Goal: Task Accomplishment & Management: Use online tool/utility

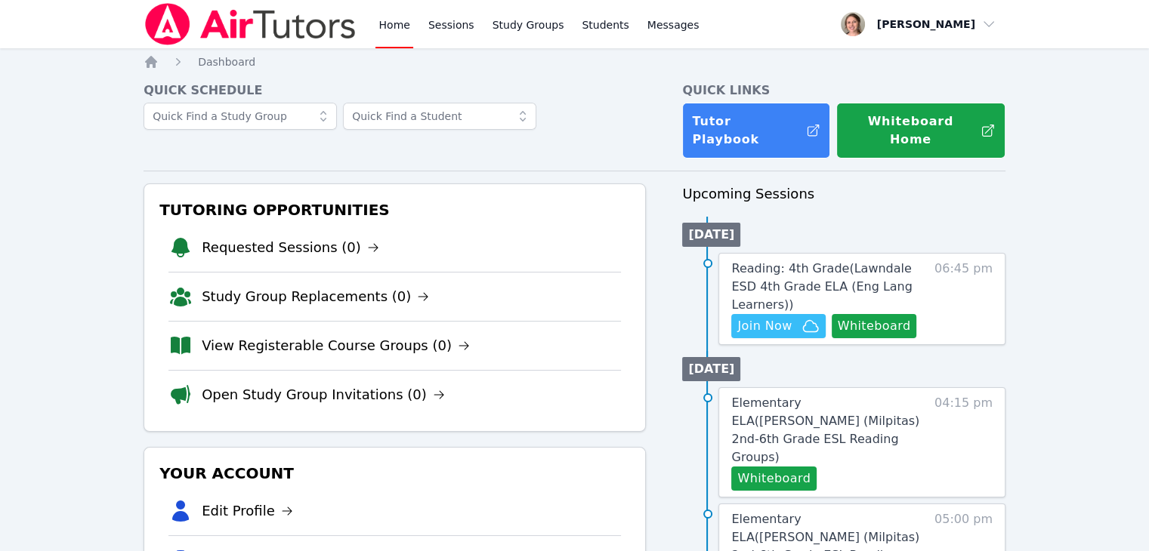
click at [953, 286] on span "06:45 pm" at bounding box center [963, 299] width 58 height 79
click at [886, 262] on span "Reading: 4th Grade ( Lawndale ESD 4th Grade ELA (Eng Lang Learners) )" at bounding box center [821, 286] width 181 height 51
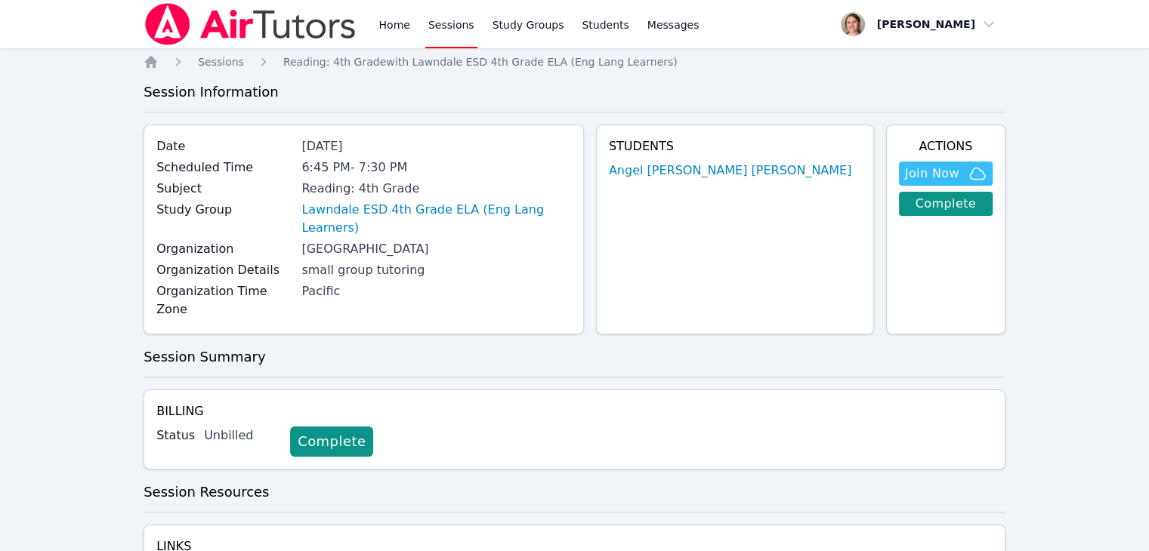
click at [956, 169] on span "Join Now" at bounding box center [932, 174] width 54 height 18
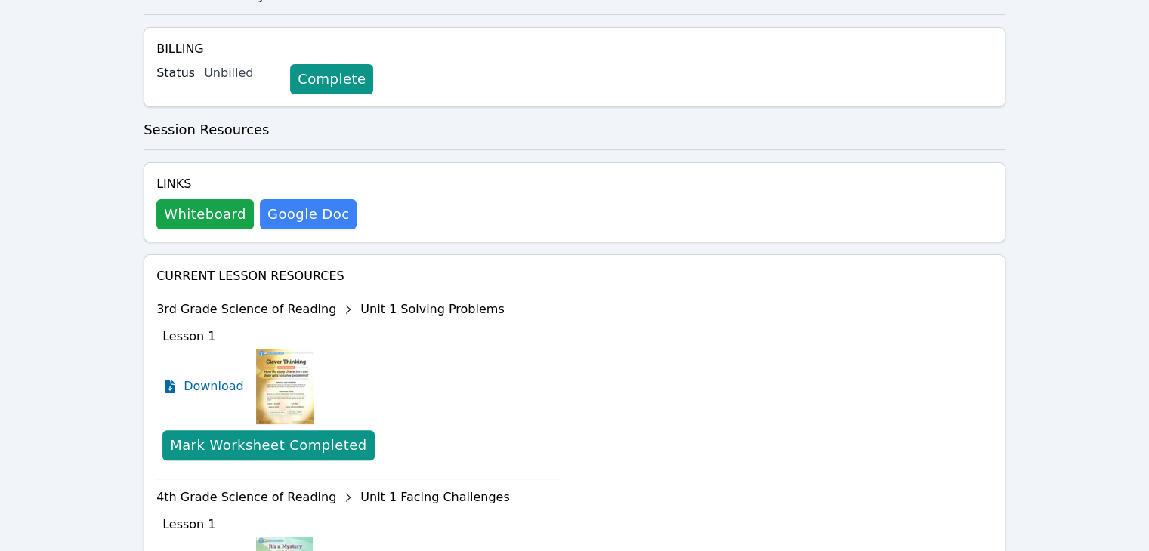
scroll to position [414, 0]
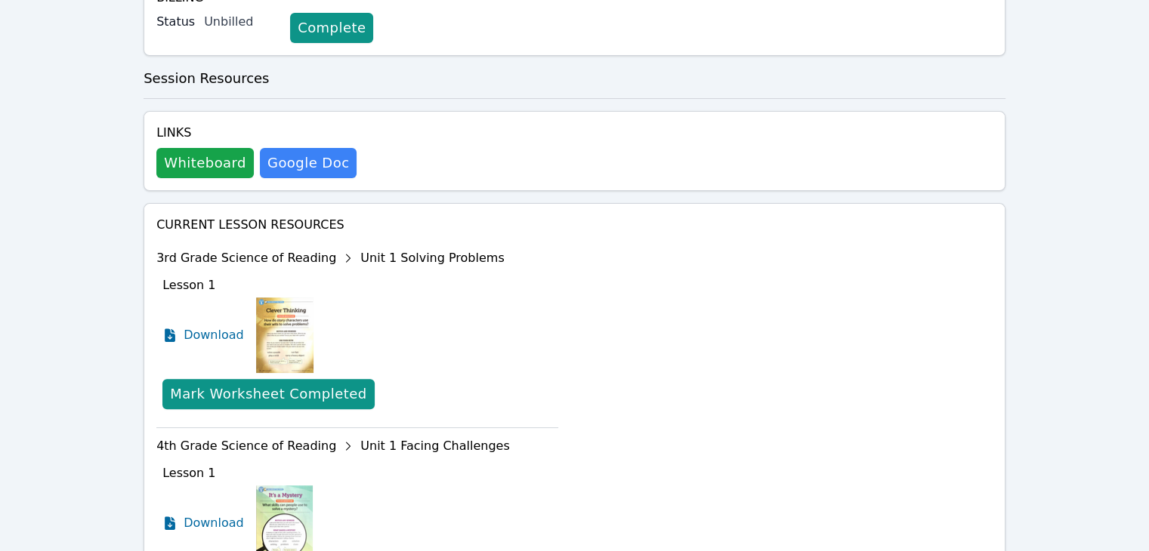
click at [287, 298] on img at bounding box center [284, 336] width 57 height 76
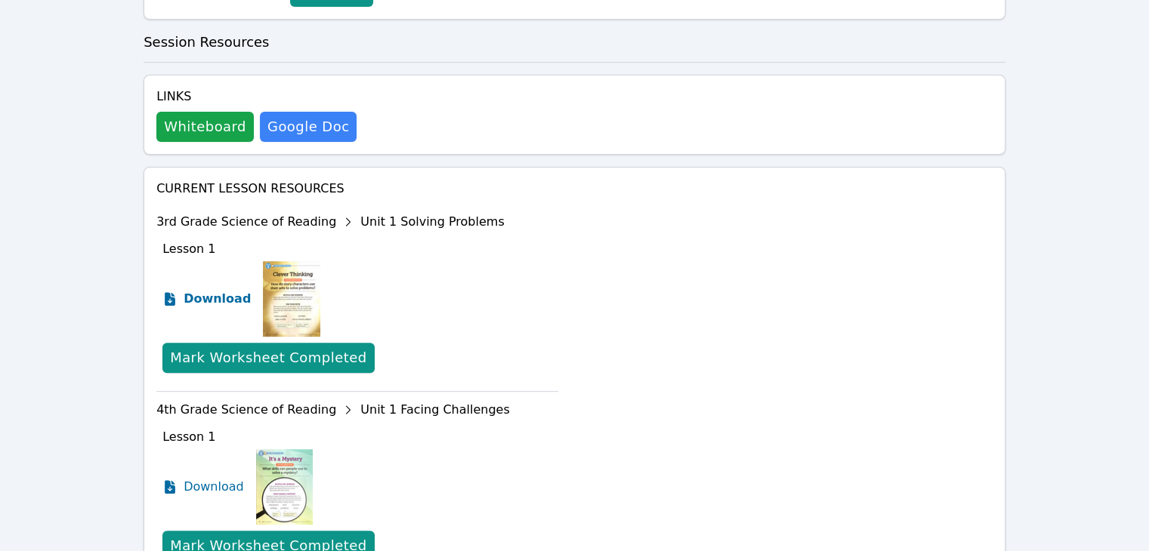
click at [217, 290] on span "Download" at bounding box center [217, 299] width 67 height 18
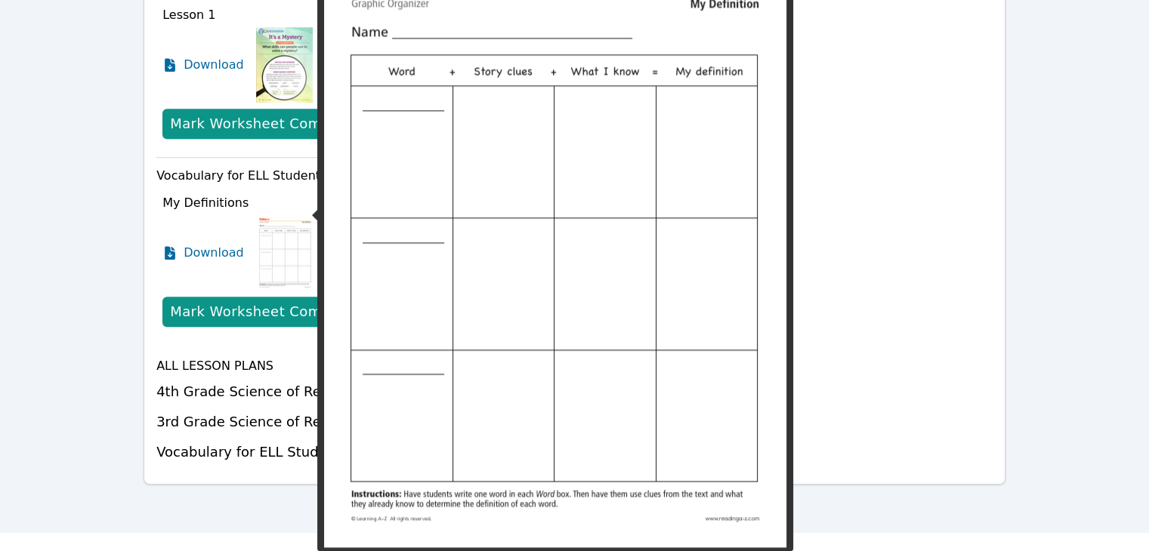
scroll to position [816, 0]
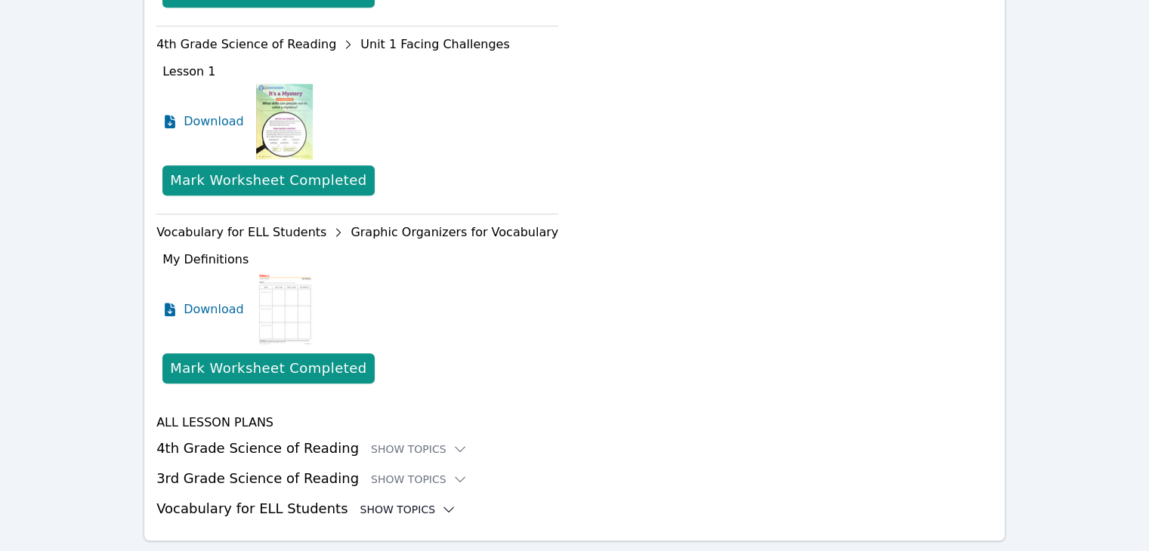
click at [366, 502] on div "Show Topics" at bounding box center [408, 509] width 97 height 15
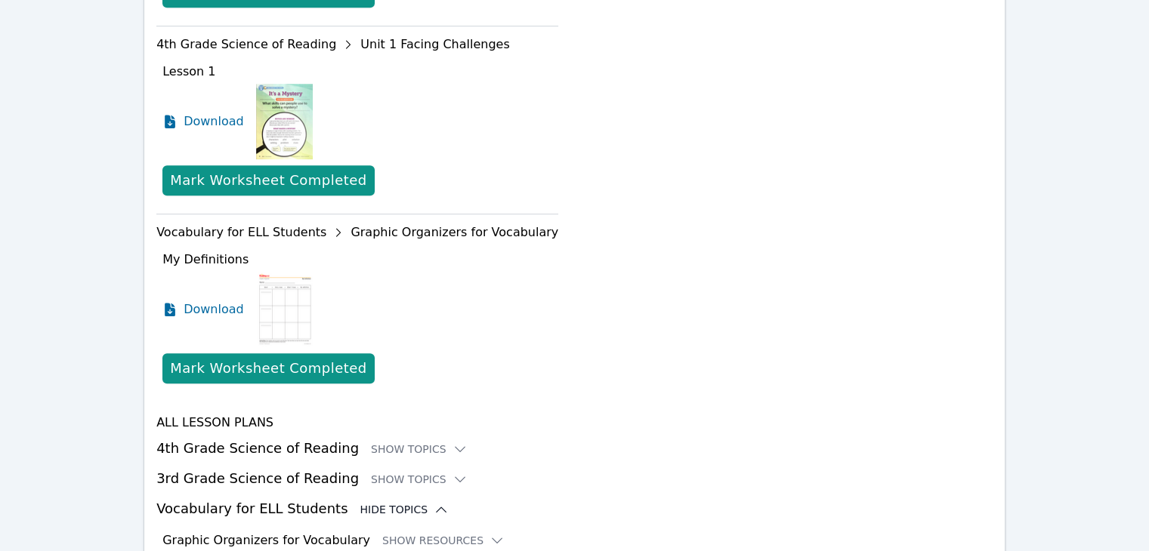
scroll to position [959, 0]
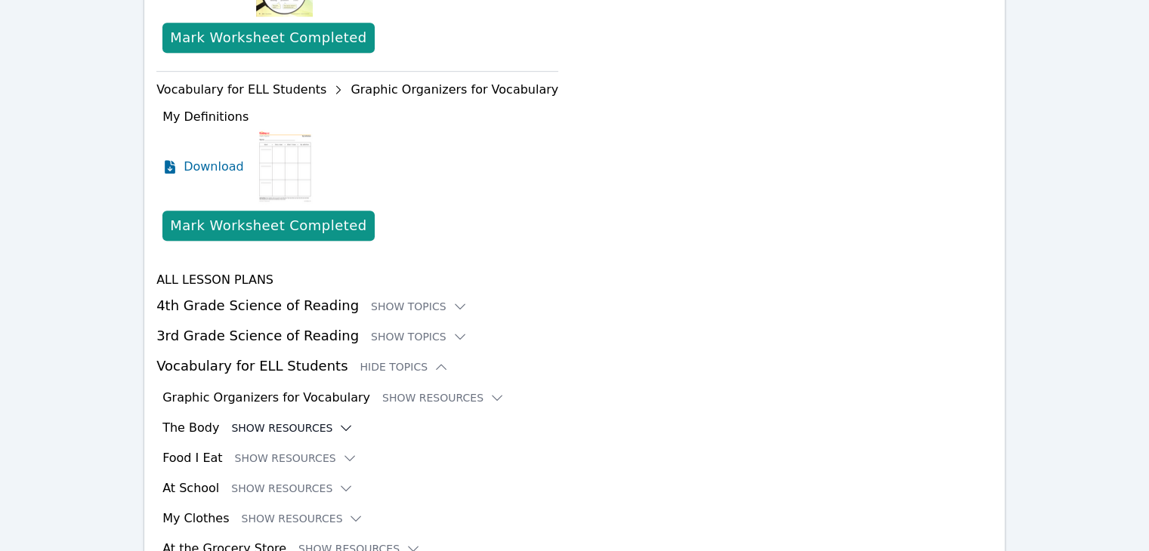
click at [263, 421] on button "Show Resources" at bounding box center [292, 428] width 122 height 15
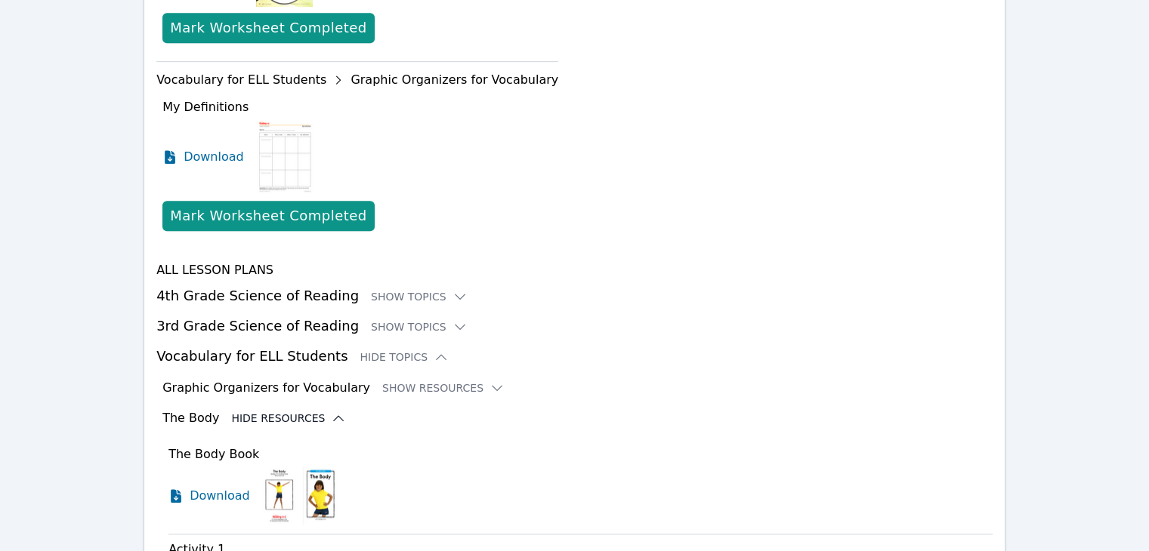
scroll to position [976, 0]
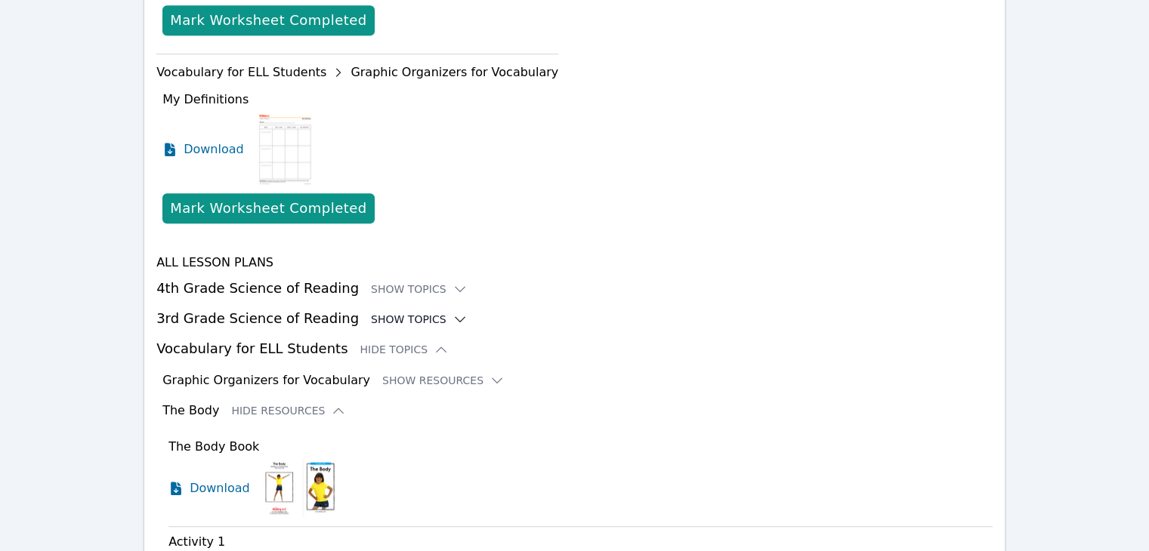
click at [403, 312] on div "Show Topics" at bounding box center [419, 319] width 97 height 15
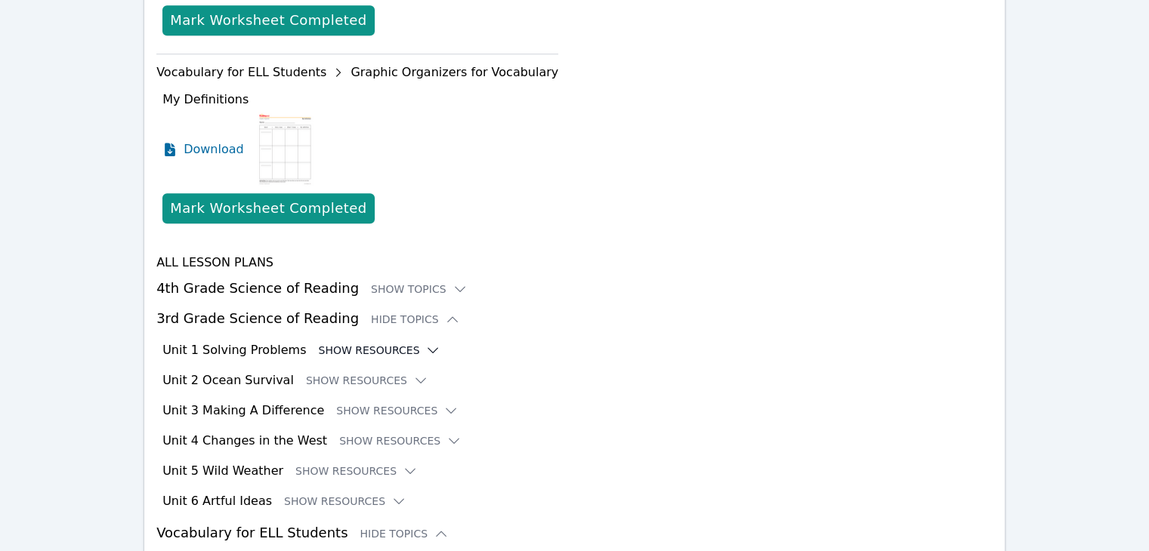
click at [360, 343] on button "Show Resources" at bounding box center [379, 350] width 122 height 15
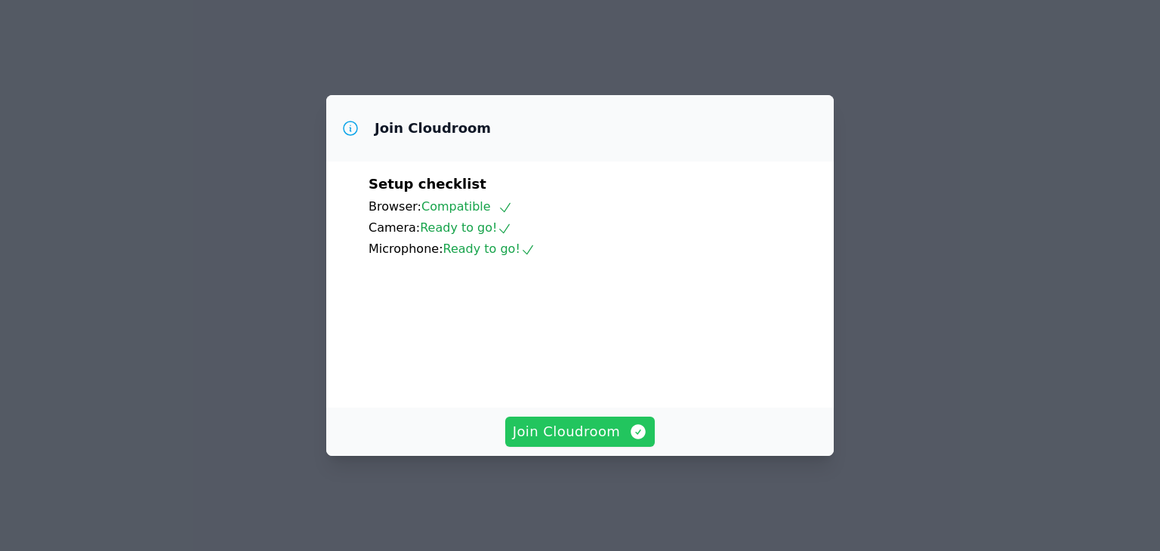
click at [596, 443] on span "Join Cloudroom" at bounding box center [580, 431] width 135 height 21
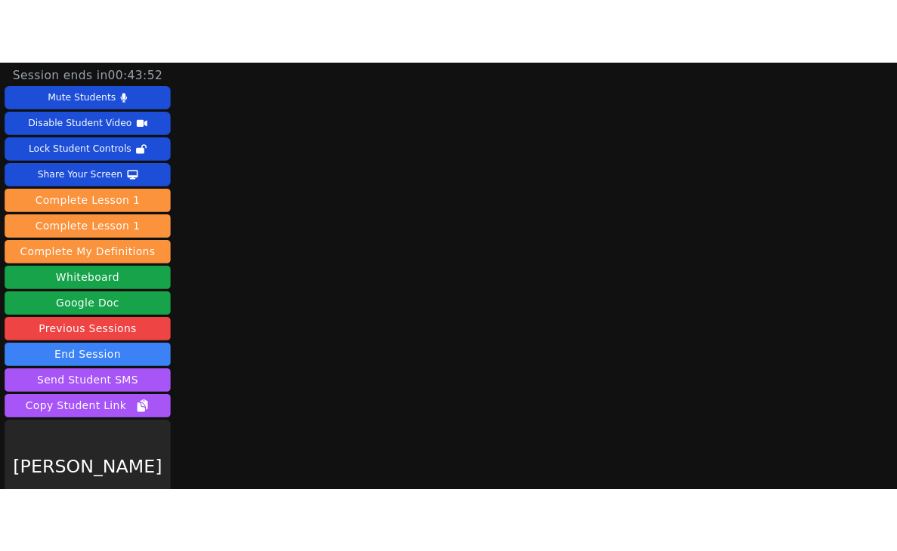
scroll to position [38, 0]
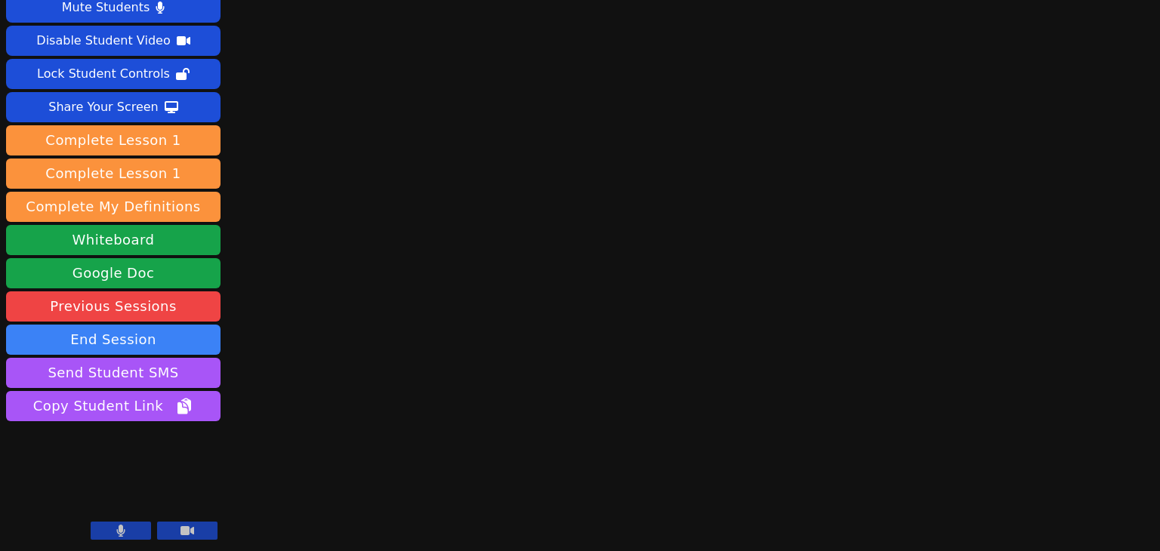
click at [131, 523] on button at bounding box center [121, 531] width 60 height 18
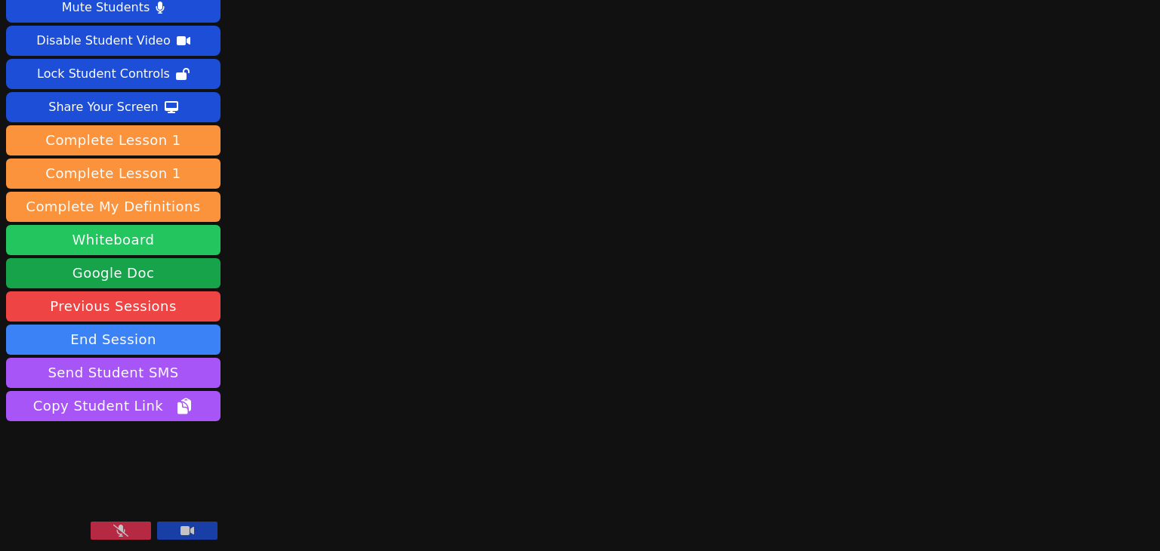
click at [145, 239] on button "Whiteboard" at bounding box center [113, 240] width 215 height 30
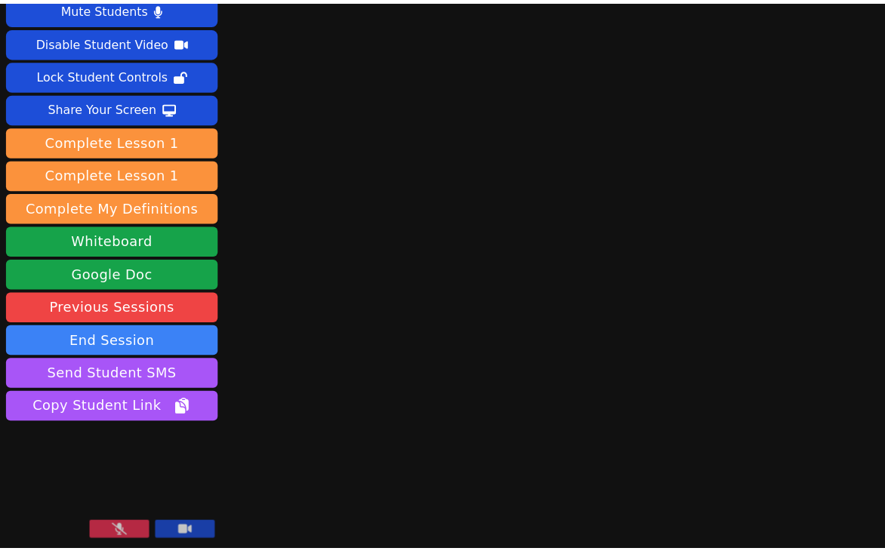
scroll to position [0, 0]
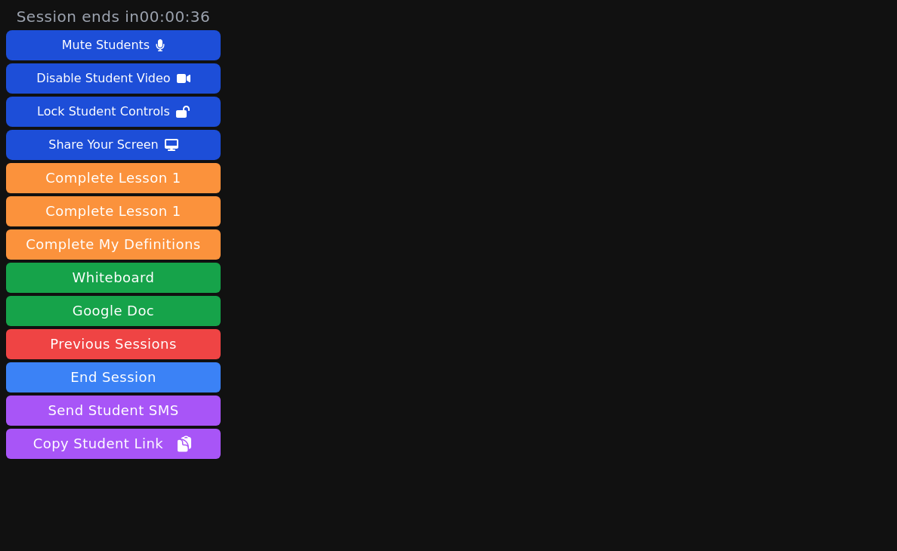
click at [135, 375] on button "End Session" at bounding box center [113, 378] width 215 height 30
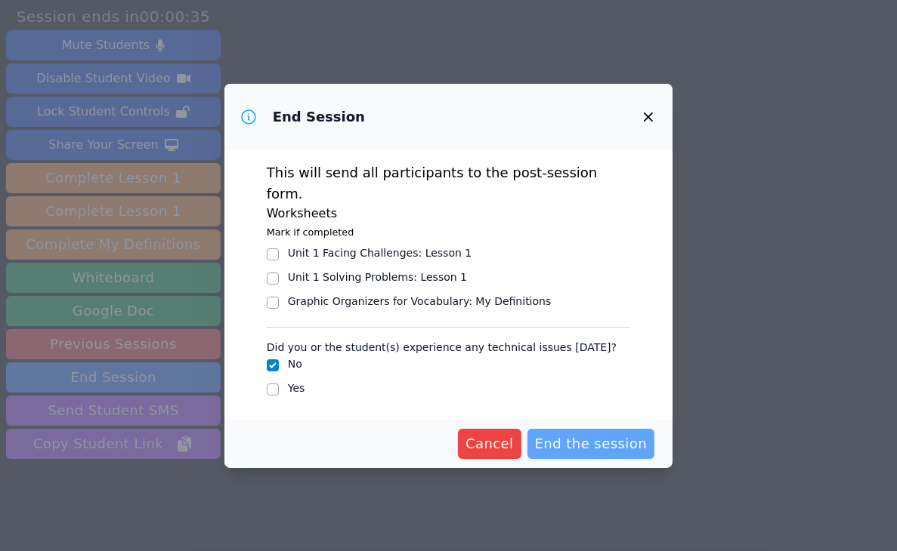
click at [597, 437] on span "End the session" at bounding box center [591, 444] width 113 height 21
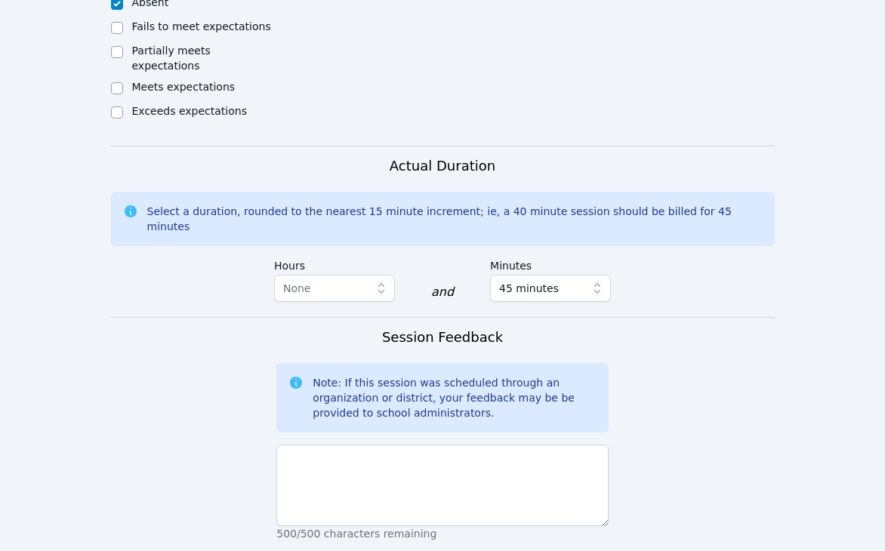
scroll to position [938, 0]
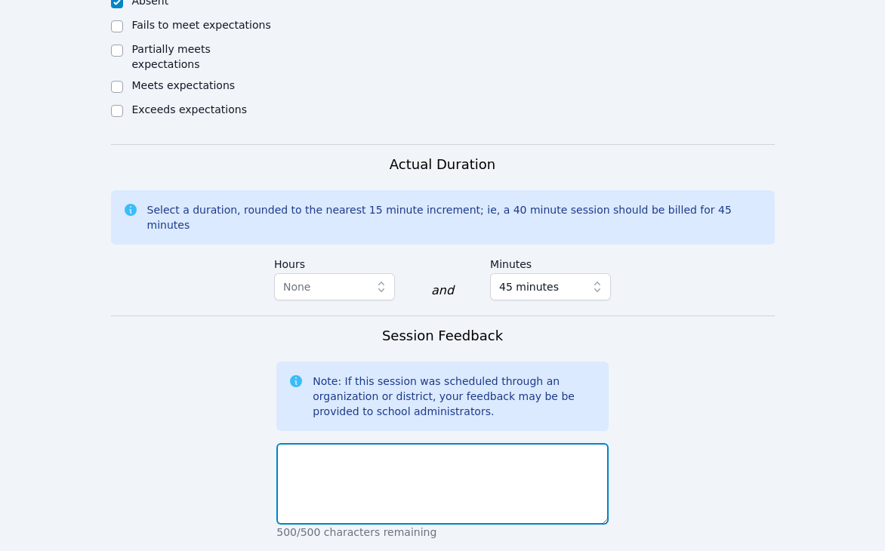
click at [428, 443] on textarea at bounding box center [442, 484] width 332 height 82
type textarea "a"
type textarea "absent"
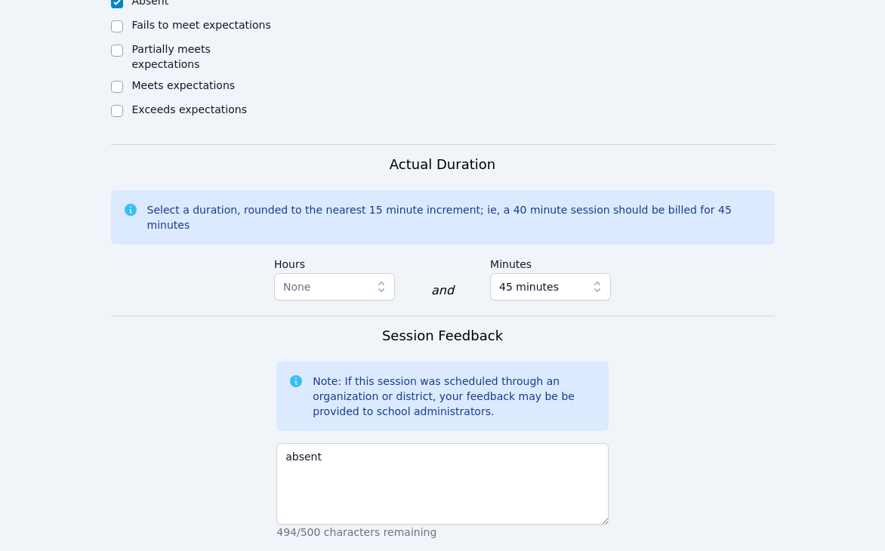
scroll to position [1144, 0]
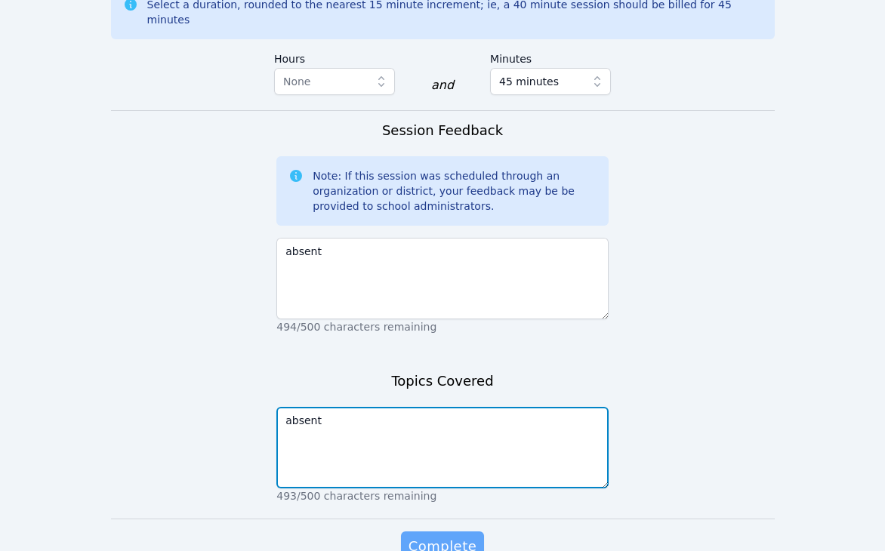
type textarea "absent"
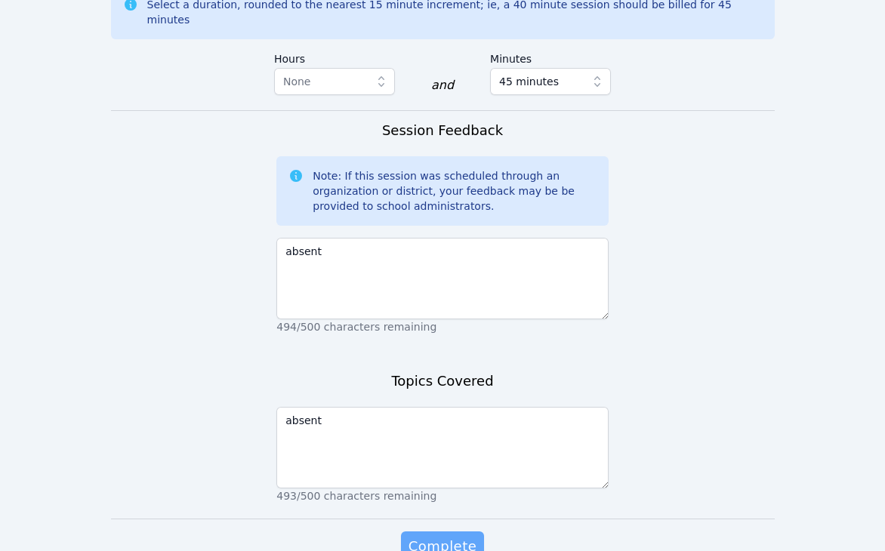
click at [423, 532] on button "Complete" at bounding box center [442, 547] width 83 height 30
